Goal: Task Accomplishment & Management: Manage account settings

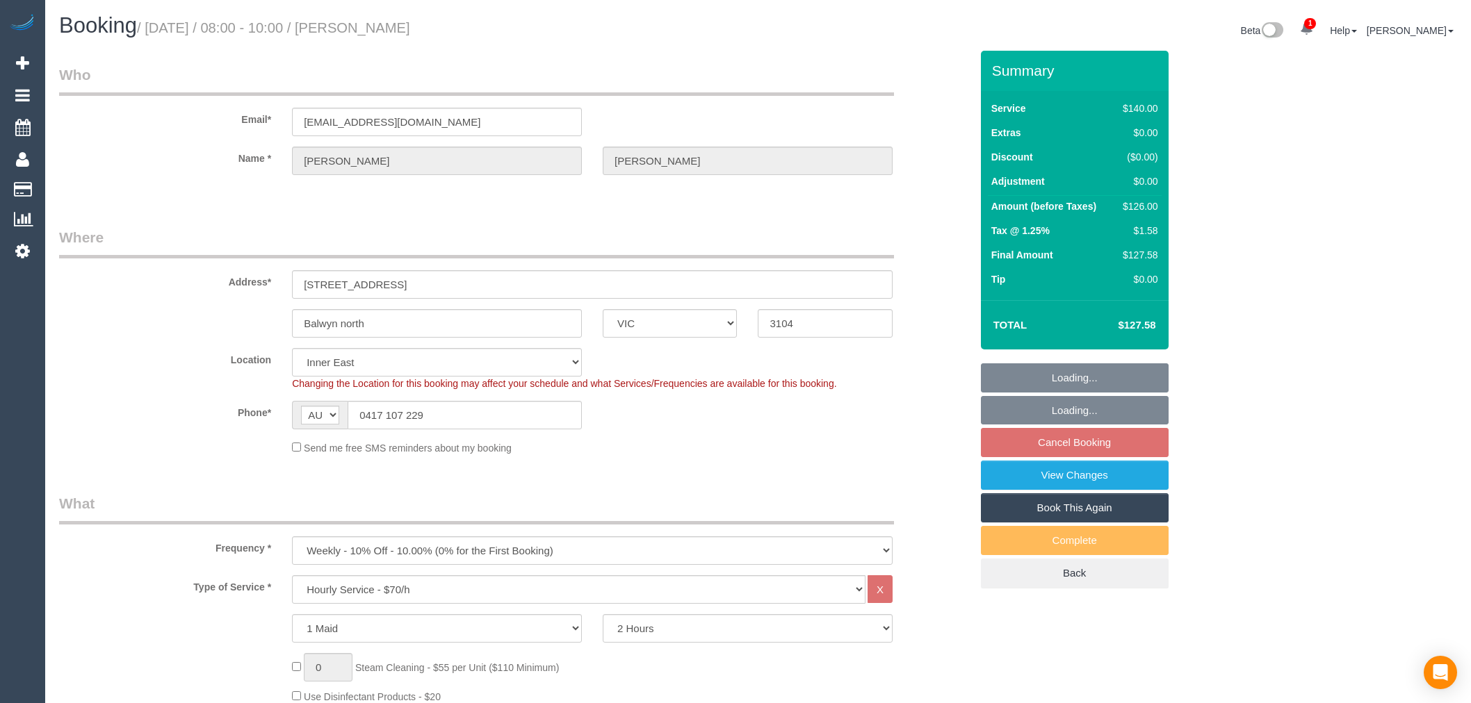
select select "VIC"
select select "number:27"
select select "number:14"
select select "number:18"
select select "number:36"
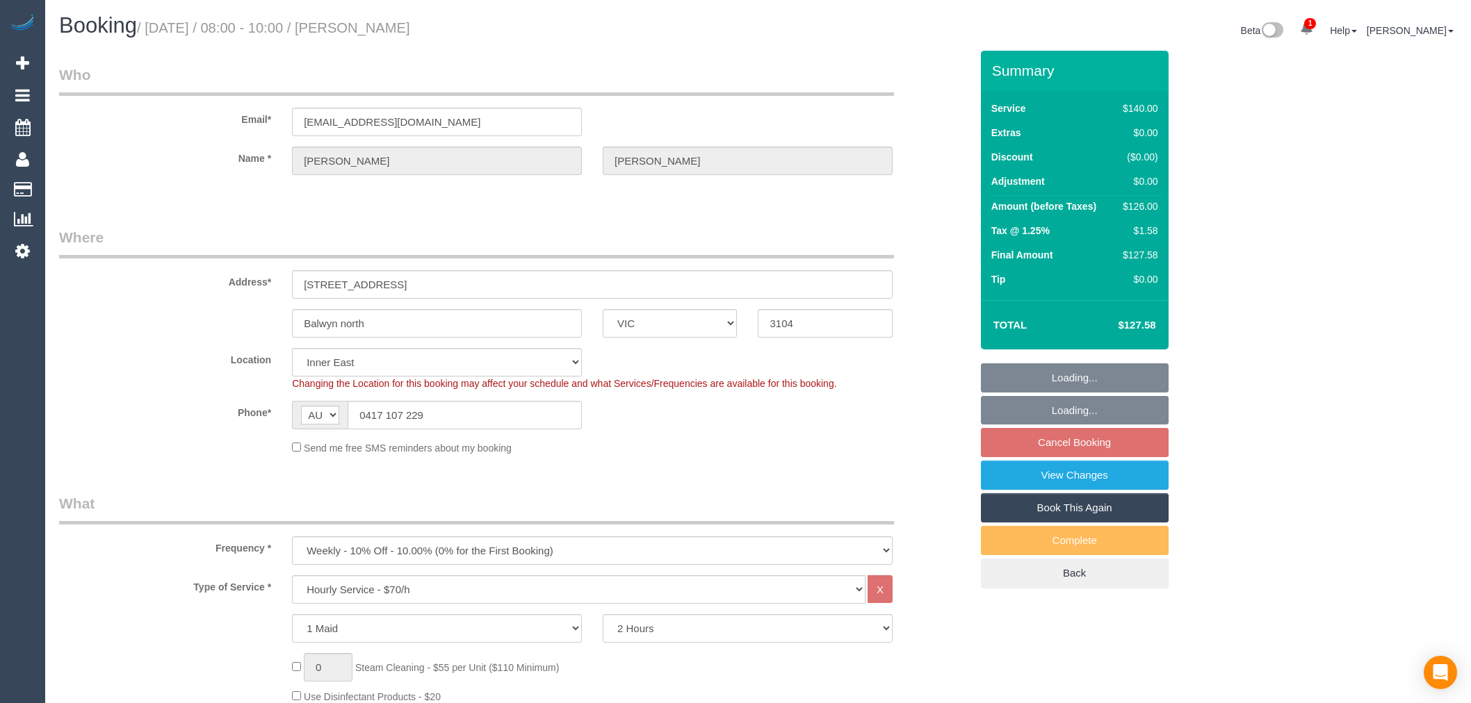
select select "number:34"
select select "number:11"
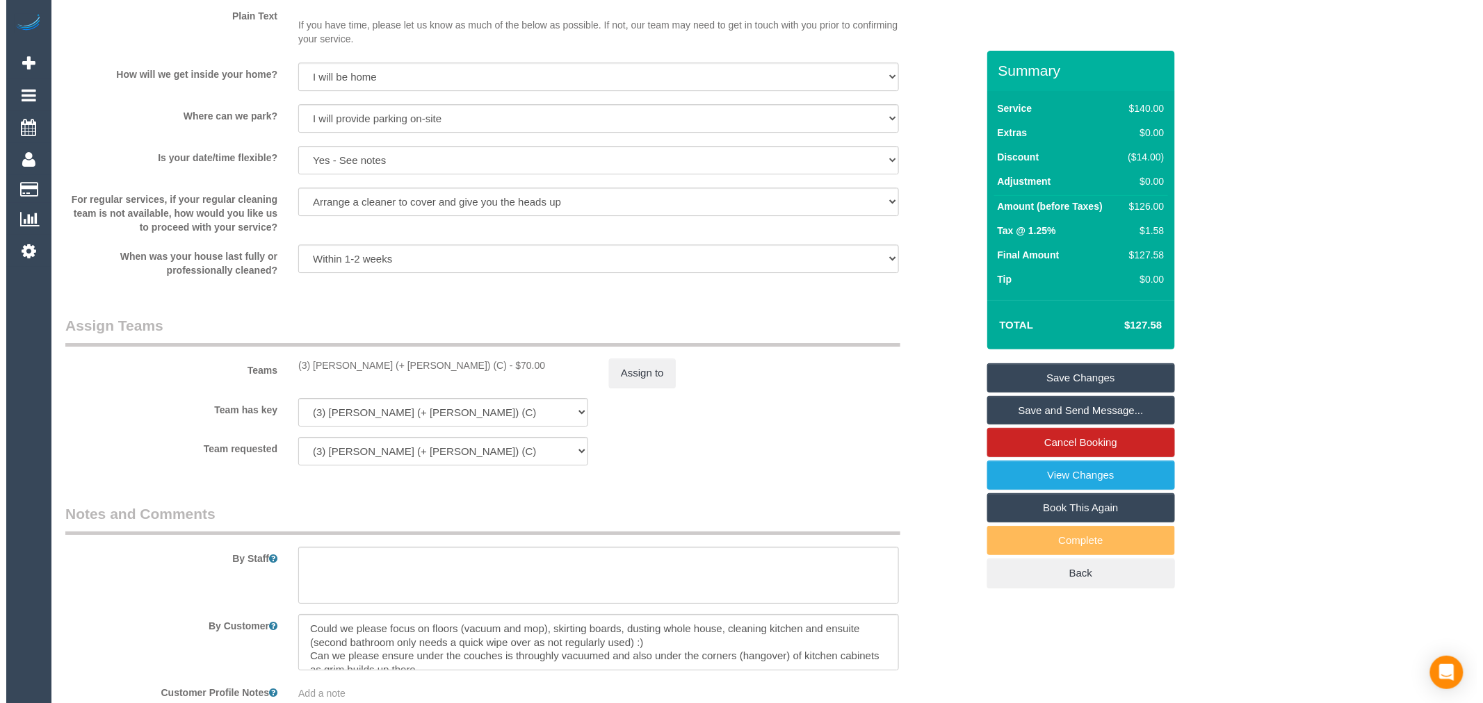
scroll to position [1853, 0]
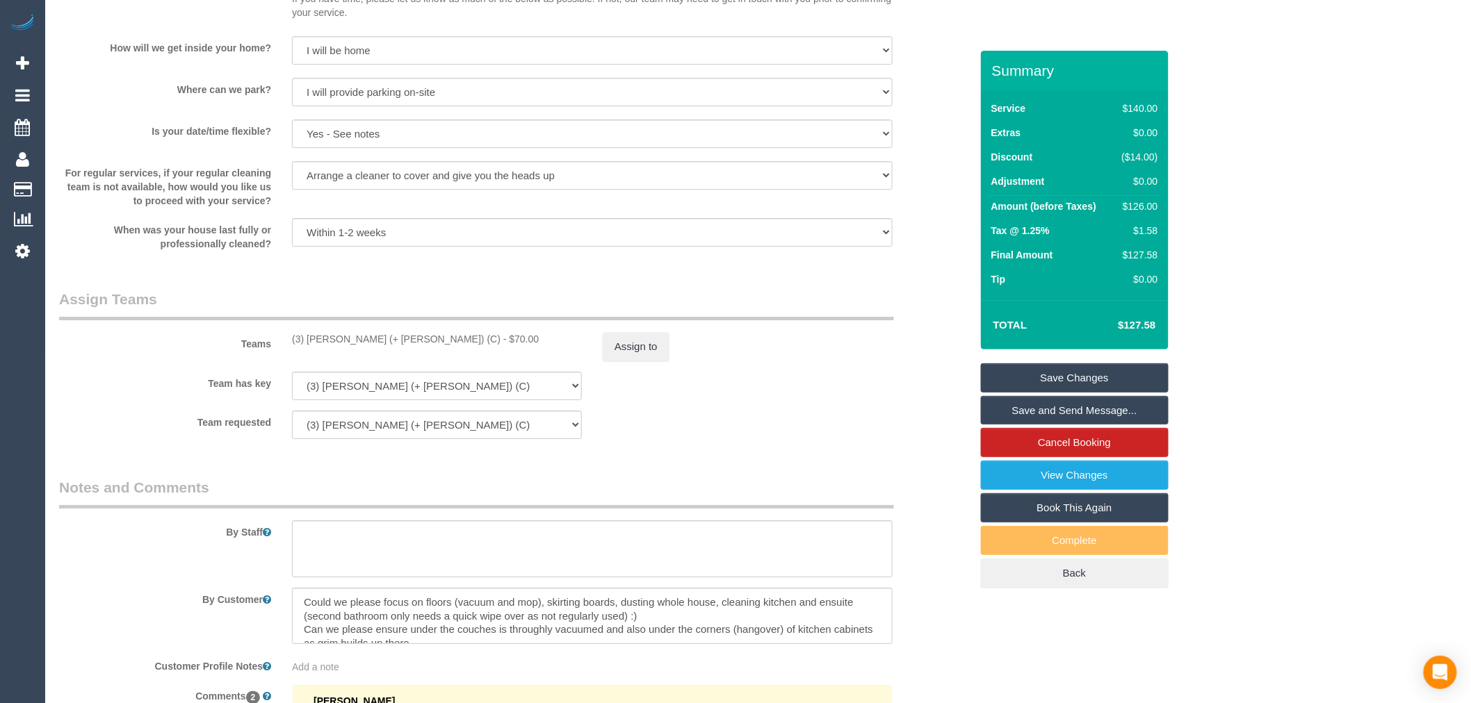
click at [635, 418] on sui-booking-teams "Teams (3) [PERSON_NAME] (+ [PERSON_NAME]) (C) - $70.00 Assign to Team has key (…" at bounding box center [514, 364] width 911 height 150
click at [624, 353] on button "Assign to" at bounding box center [636, 346] width 67 height 29
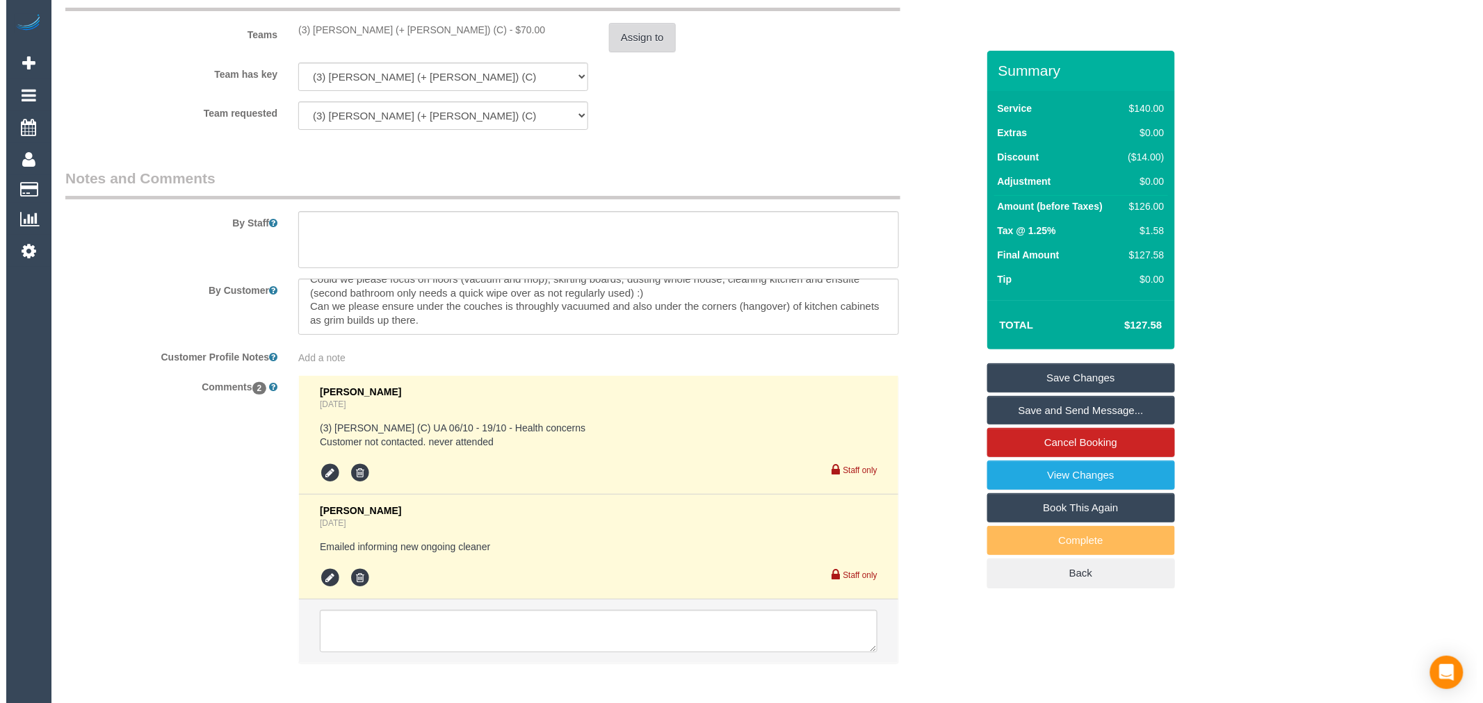
scroll to position [0, 0]
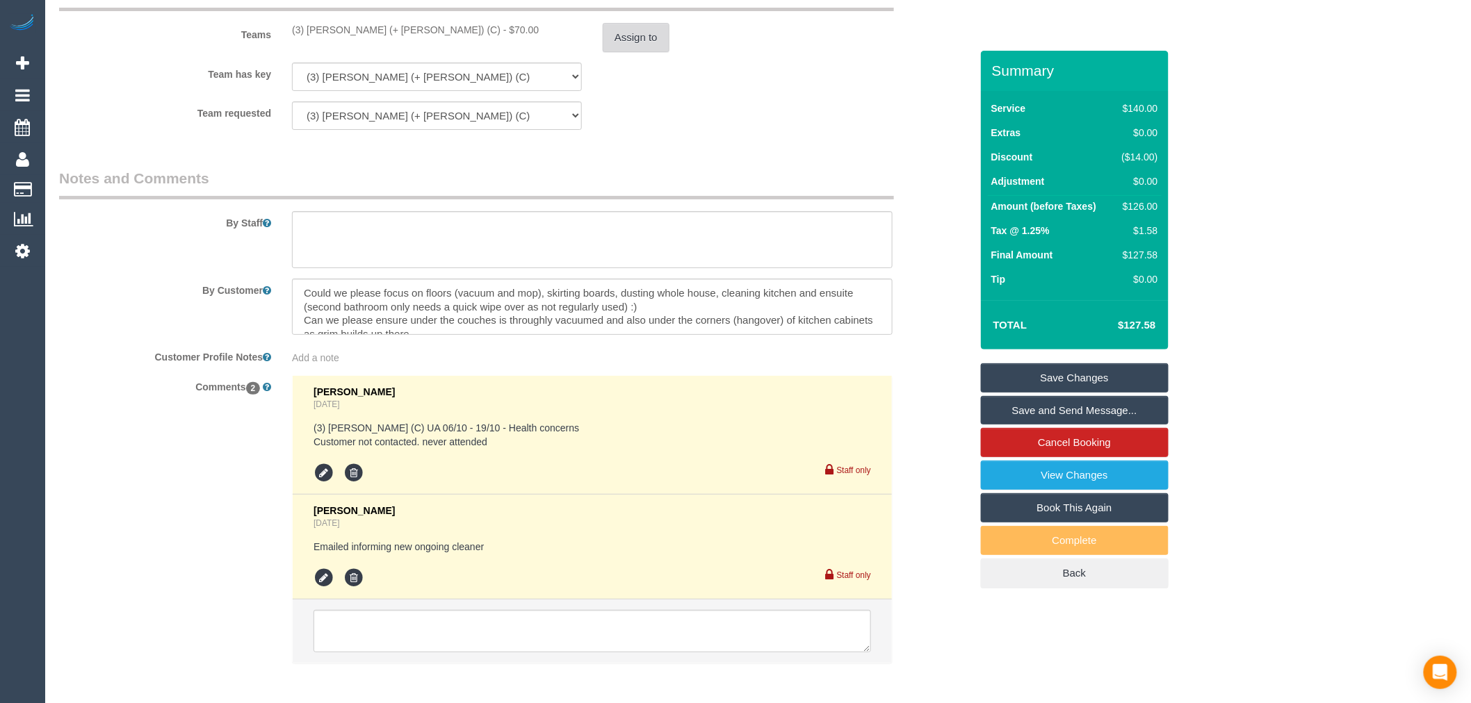
click at [651, 50] on button "Assign to" at bounding box center [636, 37] width 67 height 29
